Goal: Task Accomplishment & Management: Use online tool/utility

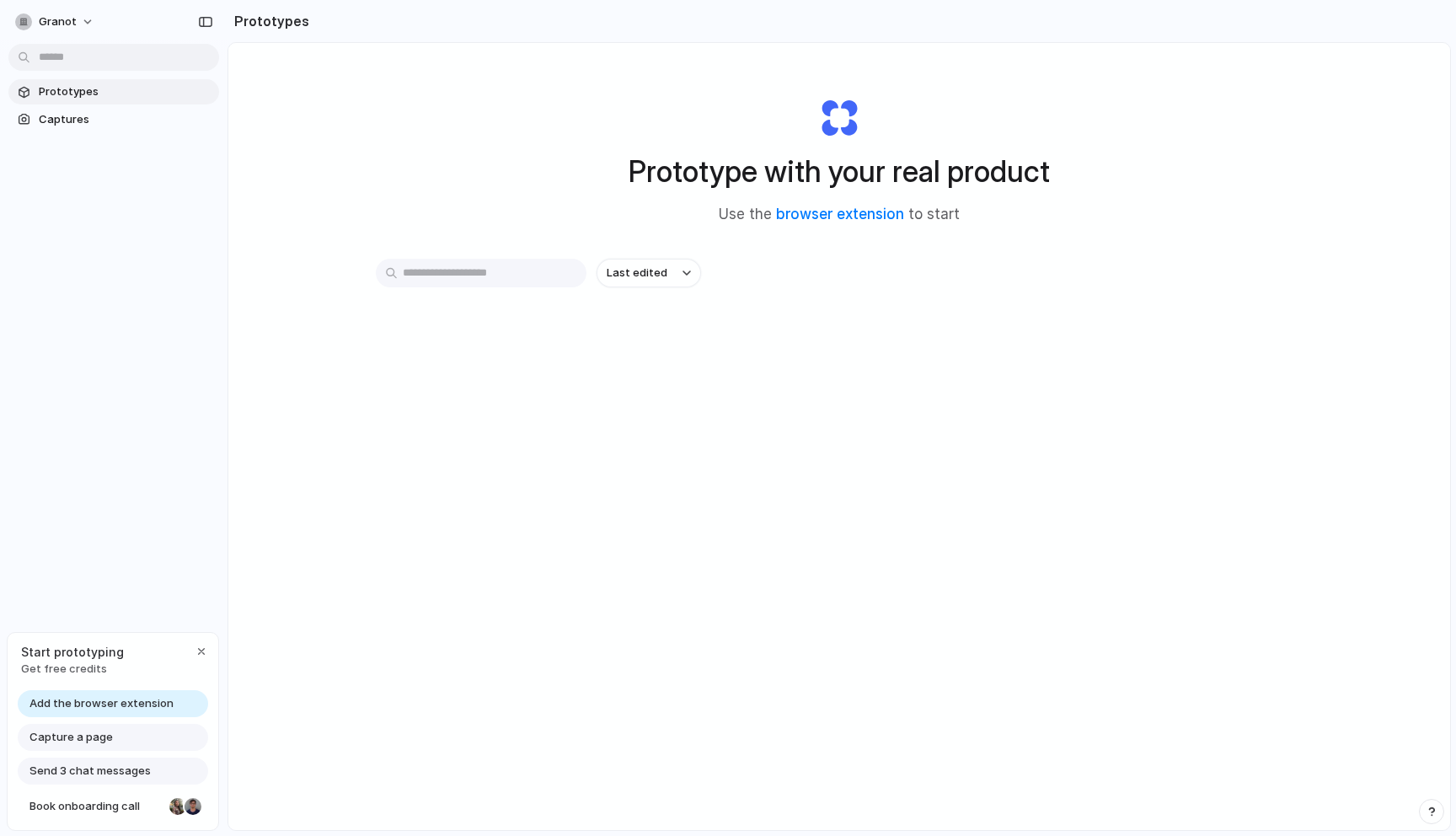
click at [107, 702] on span "Add the browser extension" at bounding box center [102, 704] width 144 height 17
click at [82, 702] on span "Add the browser extension" at bounding box center [102, 704] width 144 height 17
click at [860, 212] on link "browser extension" at bounding box center [840, 215] width 128 height 17
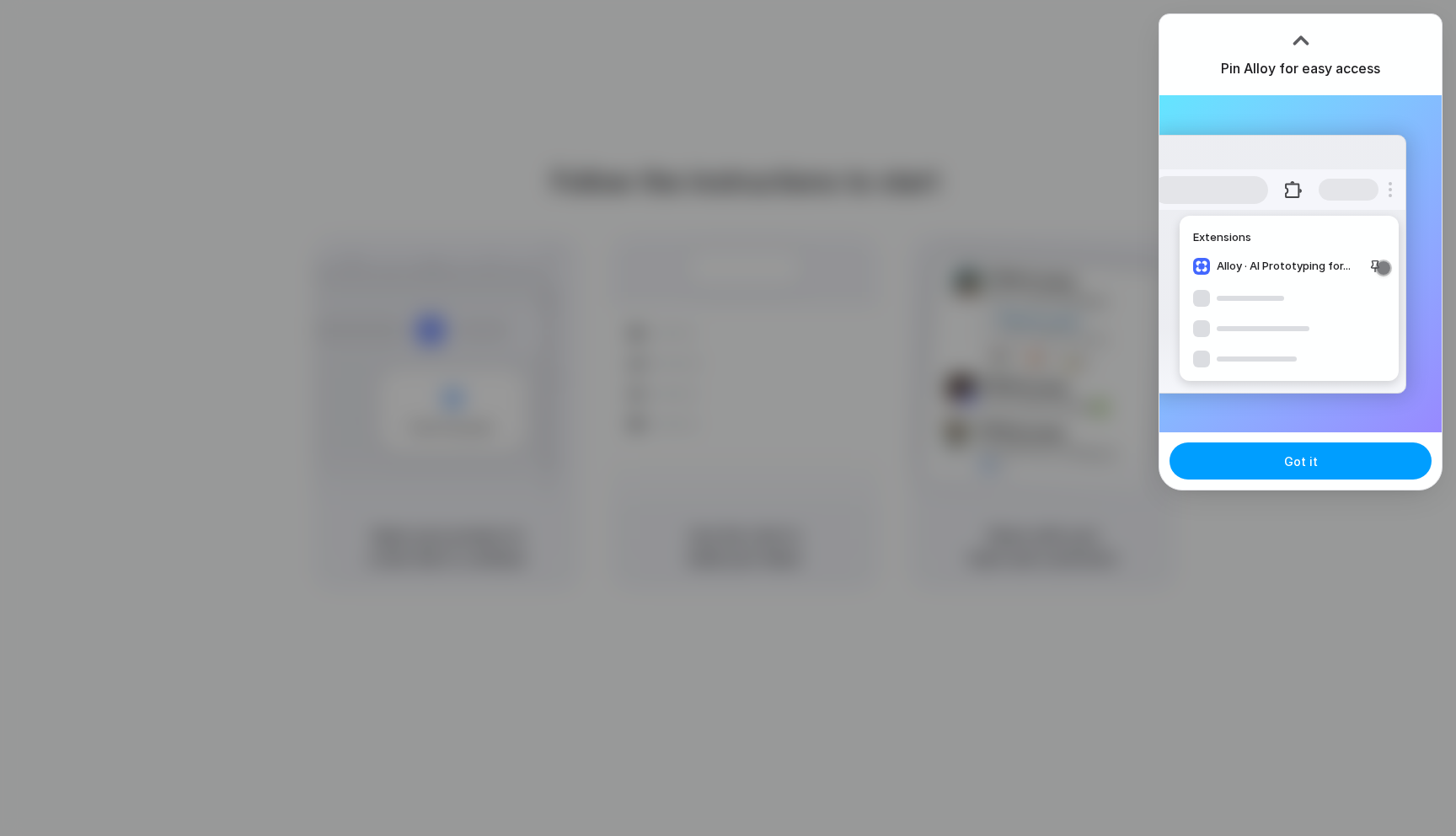
click at [1305, 461] on span "Got it" at bounding box center [1300, 461] width 33 height 18
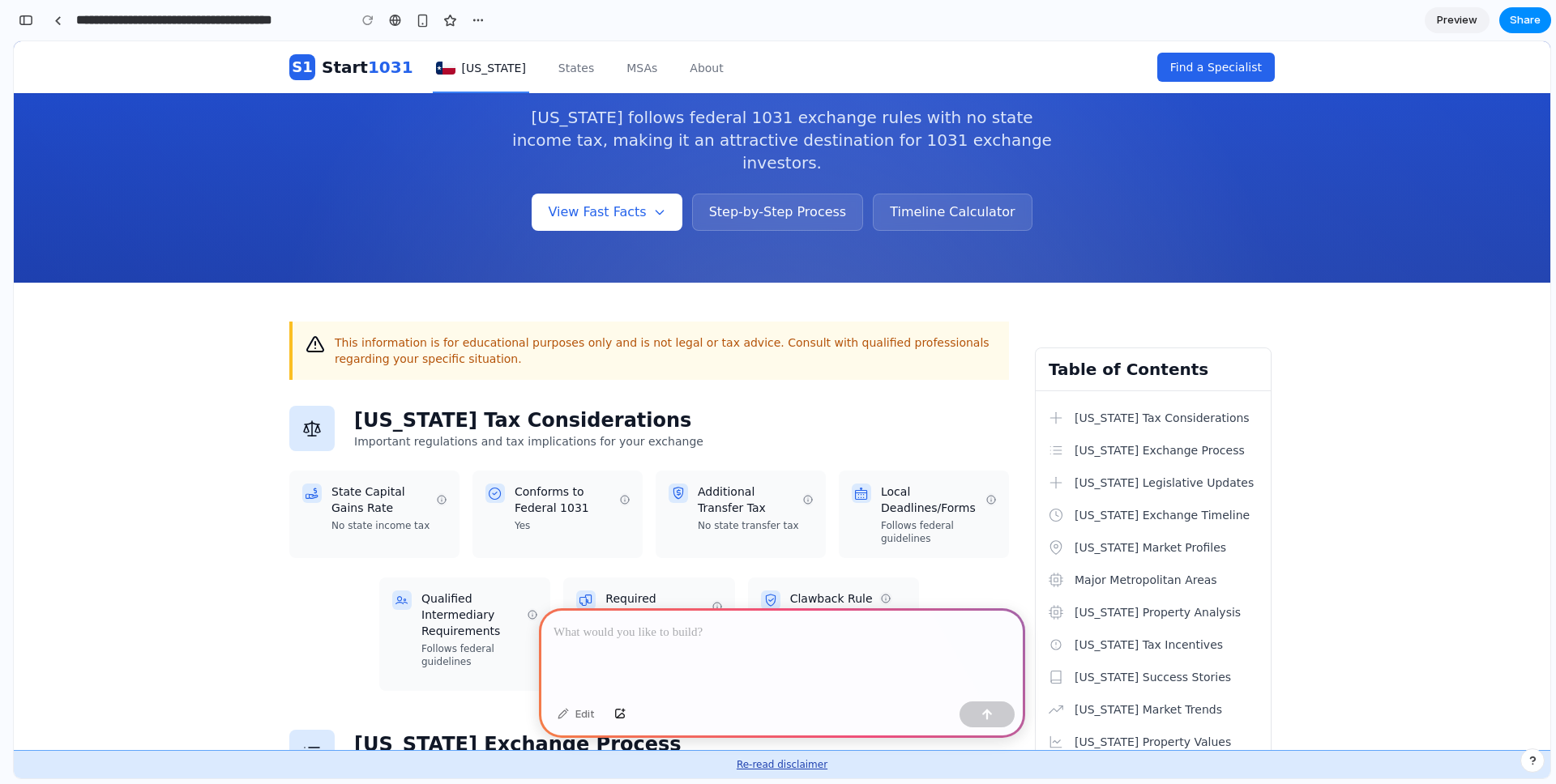
scroll to position [393, 0]
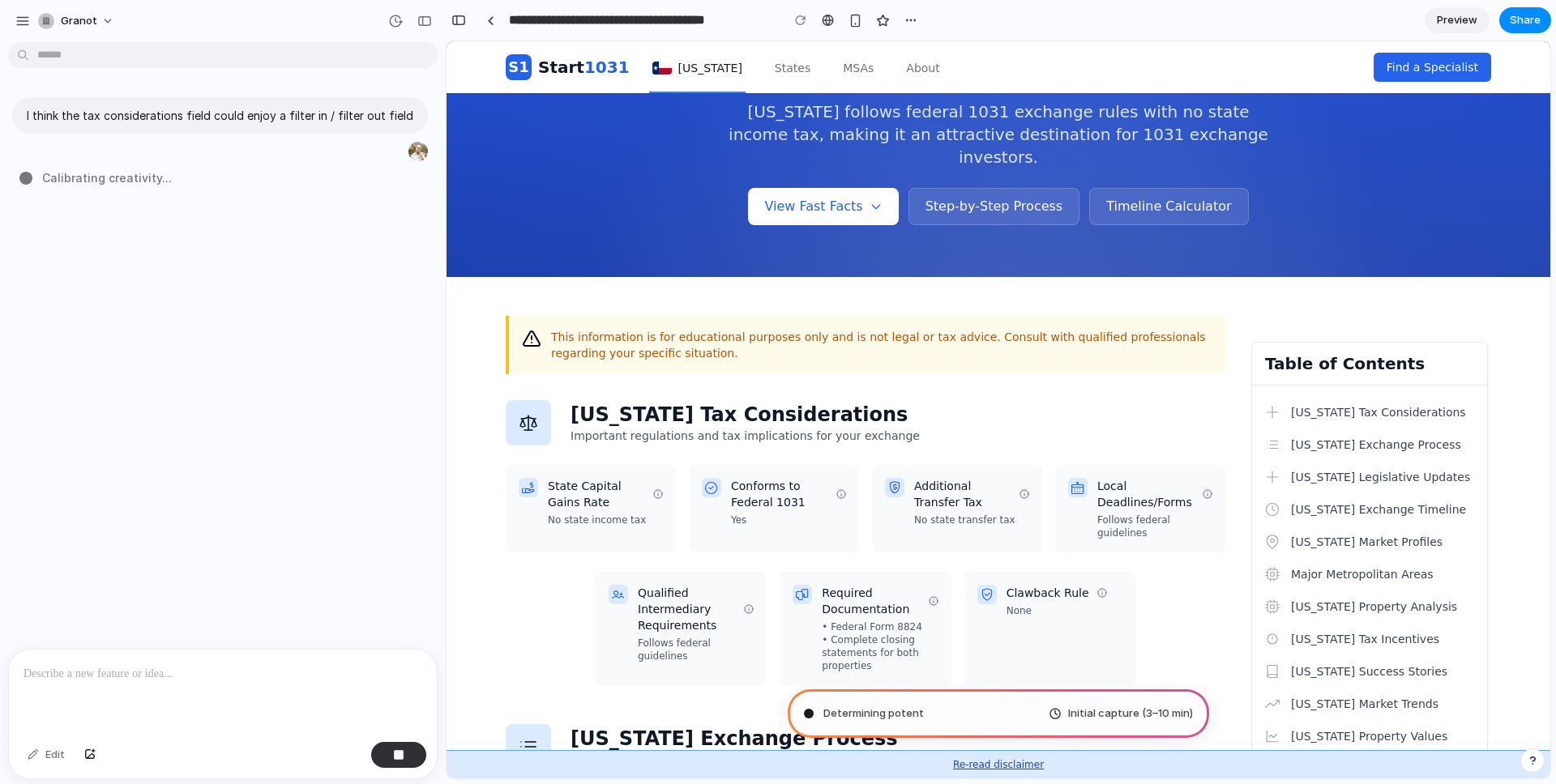
drag, startPoint x: 166, startPoint y: 407, endPoint x: 460, endPoint y: 404, distance: 294.0
type input "**********"
